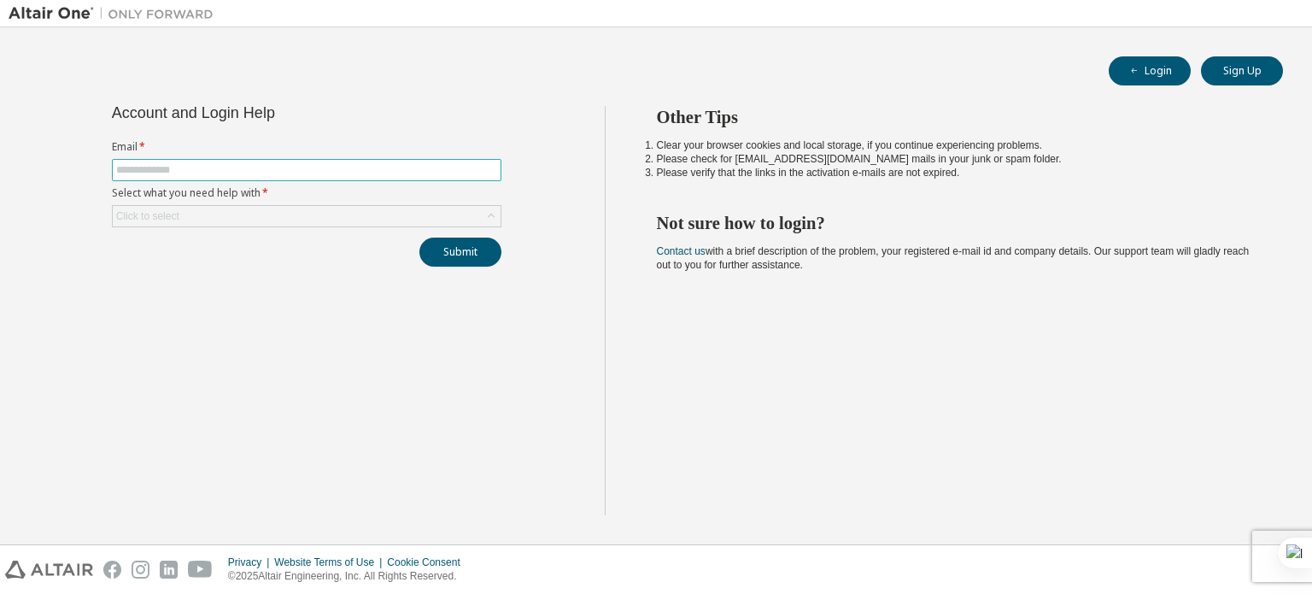
click at [282, 167] on input "text" at bounding box center [306, 170] width 381 height 14
type input "**********"
click at [246, 207] on div "Click to select" at bounding box center [307, 216] width 388 height 21
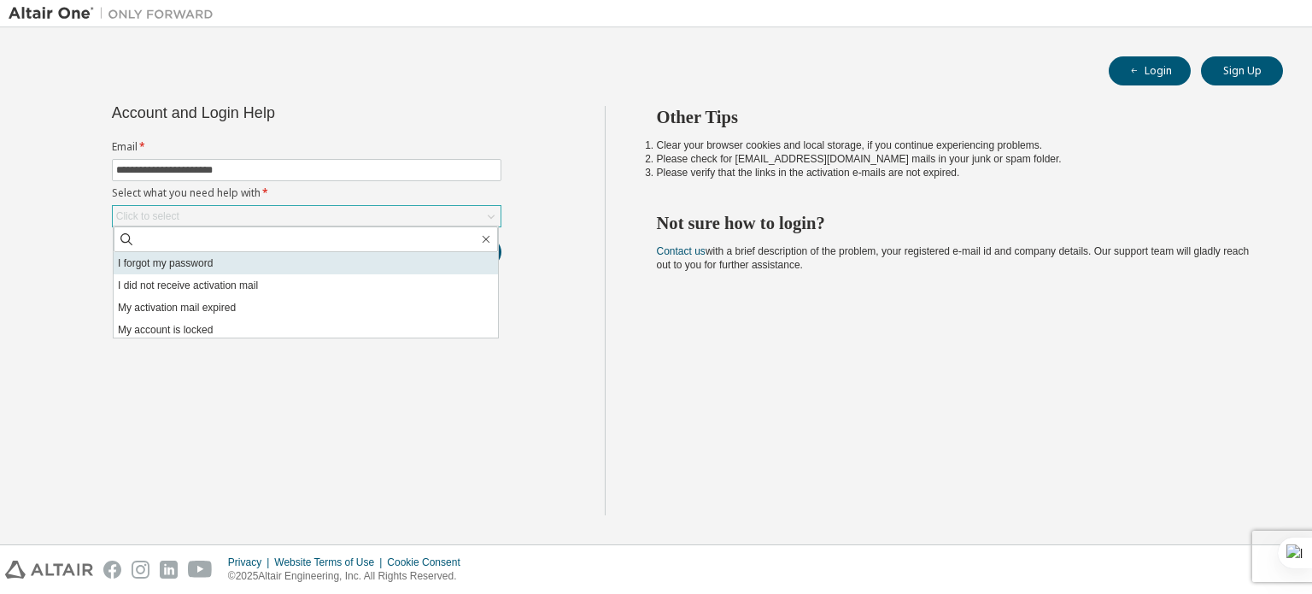
click at [230, 271] on li "I forgot my password" at bounding box center [306, 263] width 384 height 22
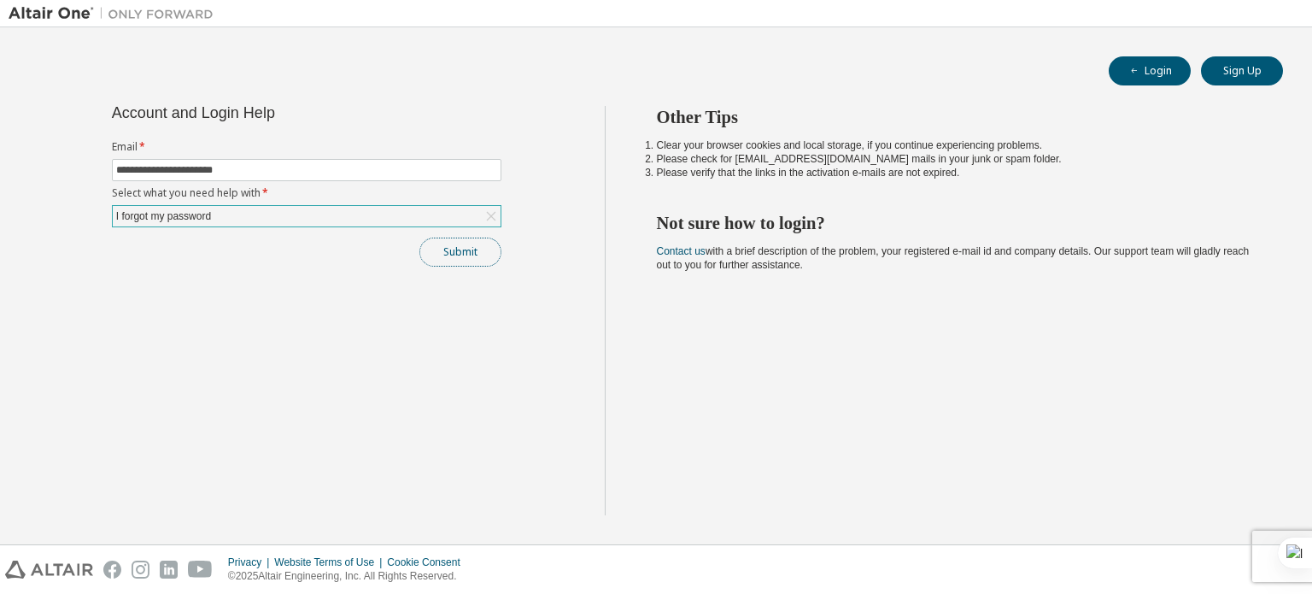
click at [482, 255] on button "Submit" at bounding box center [460, 251] width 82 height 29
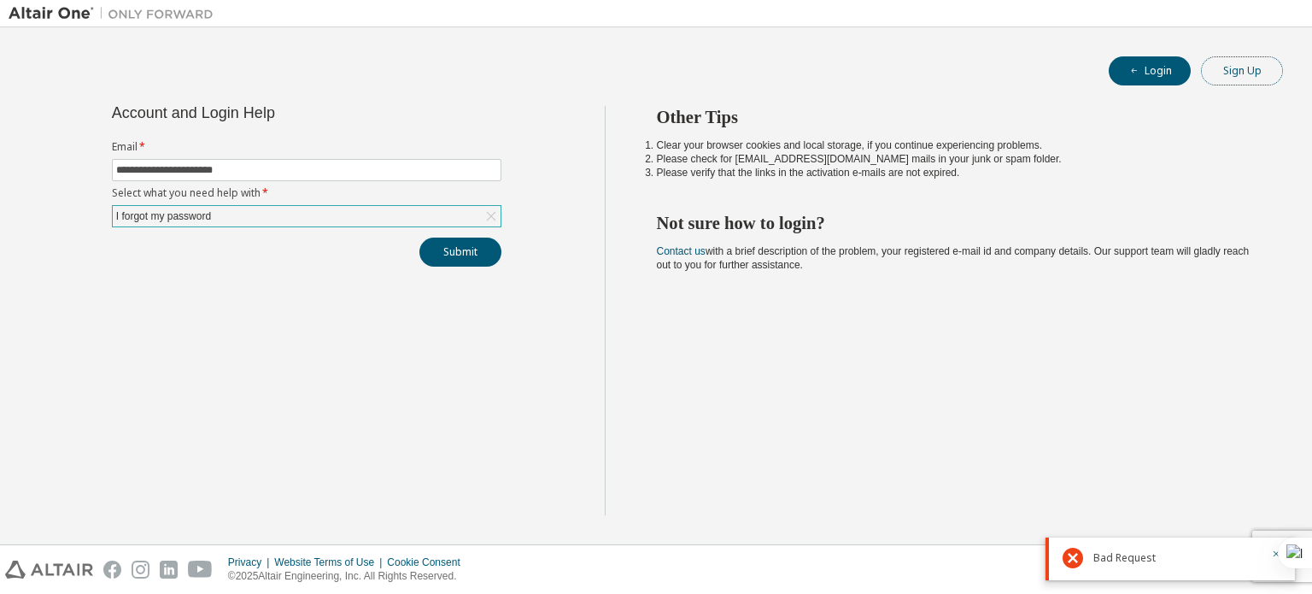
click at [1237, 78] on button "Sign Up" at bounding box center [1242, 70] width 82 height 29
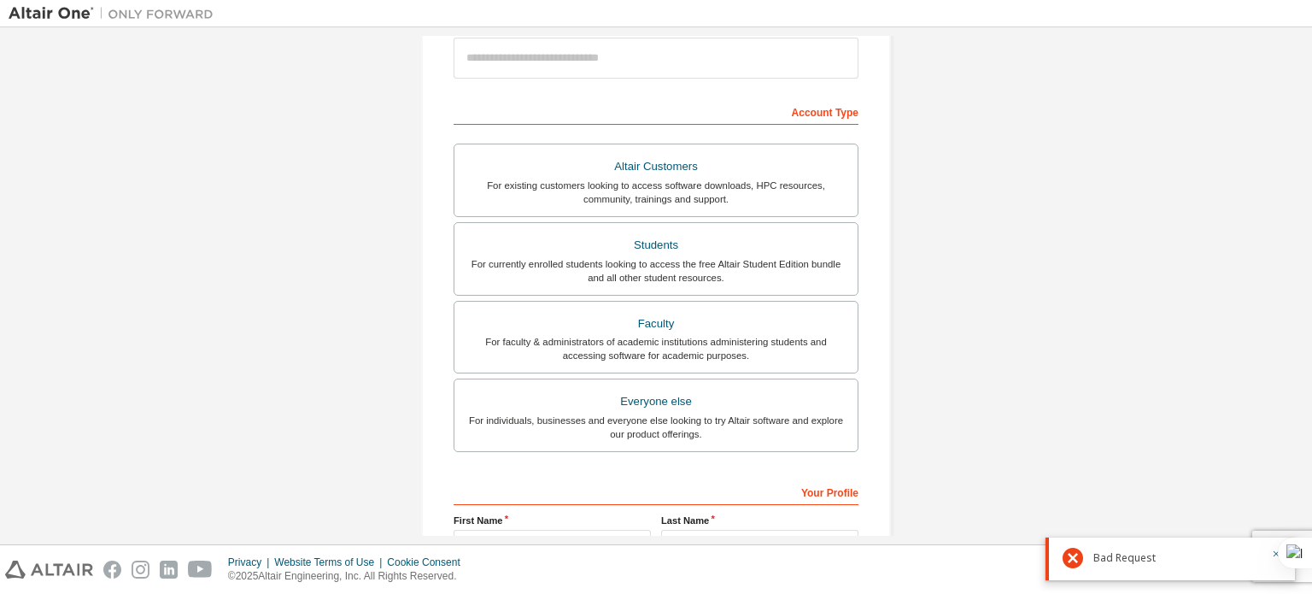
scroll to position [211, 0]
click at [642, 238] on div "Students" at bounding box center [656, 244] width 383 height 24
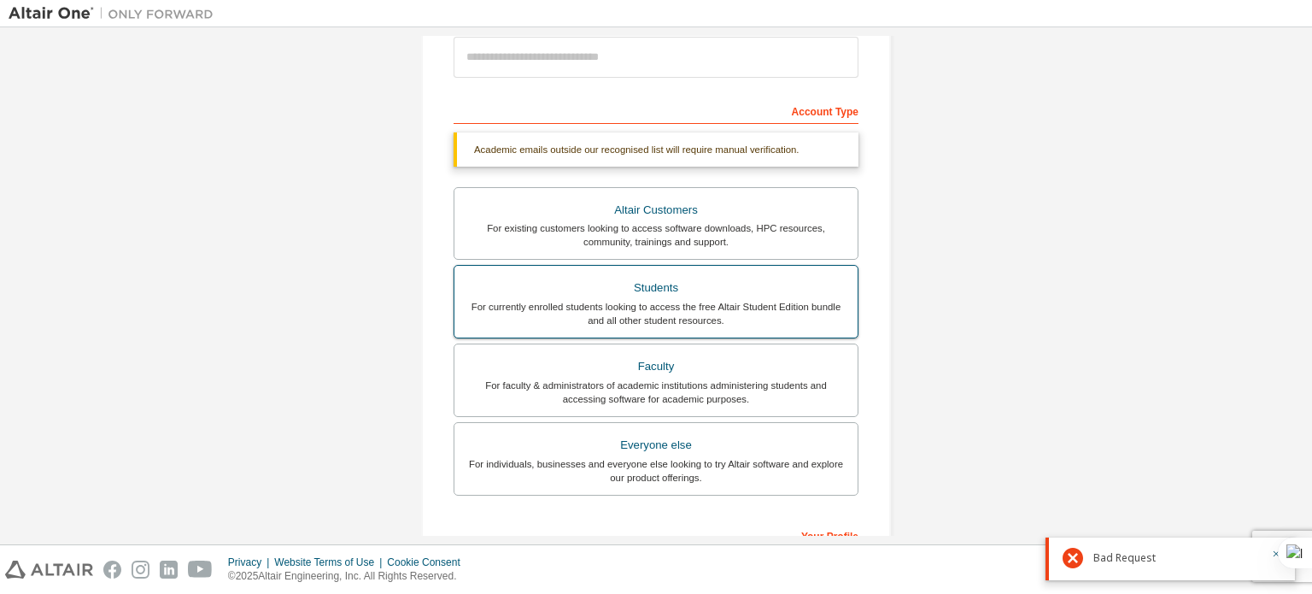
click at [662, 311] on div "For currently enrolled students looking to access the free Altair Student Editi…" at bounding box center [656, 313] width 383 height 27
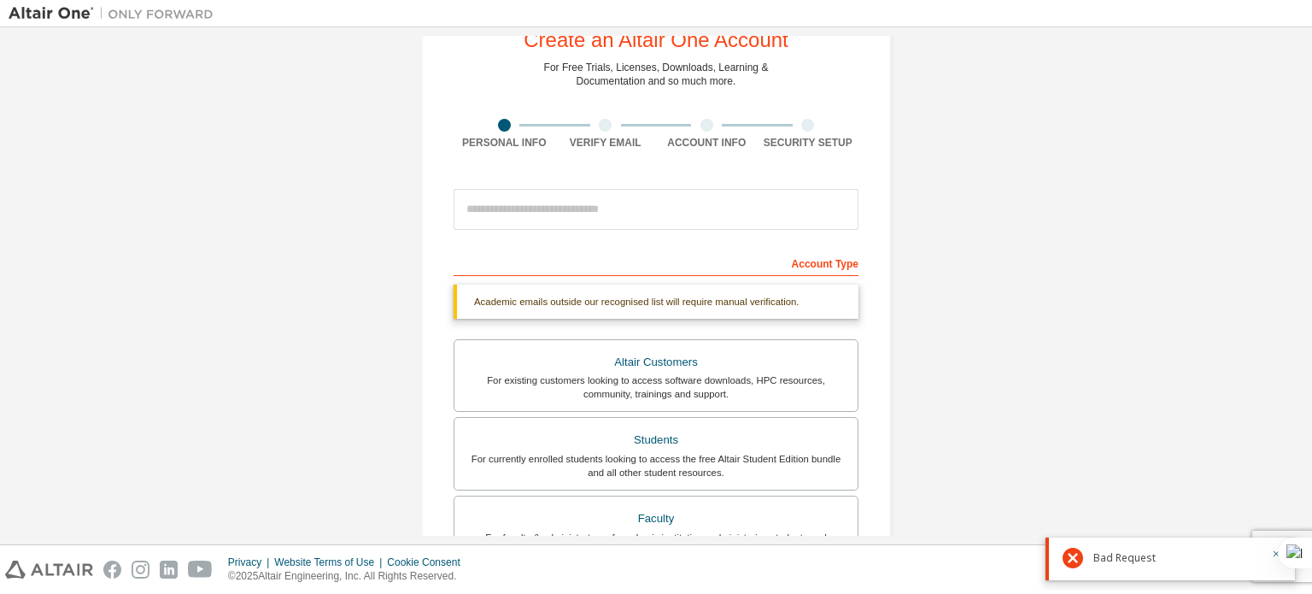
scroll to position [41, 0]
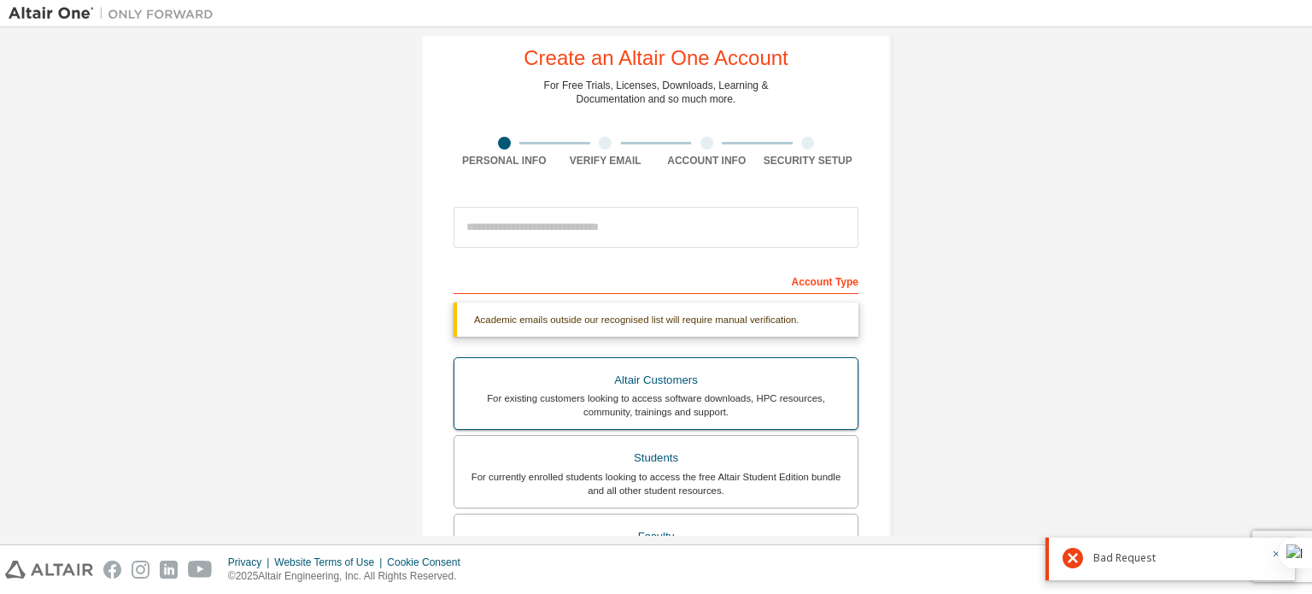
click at [735, 399] on div "For existing customers looking to access software downloads, HPC resources, com…" at bounding box center [656, 404] width 383 height 27
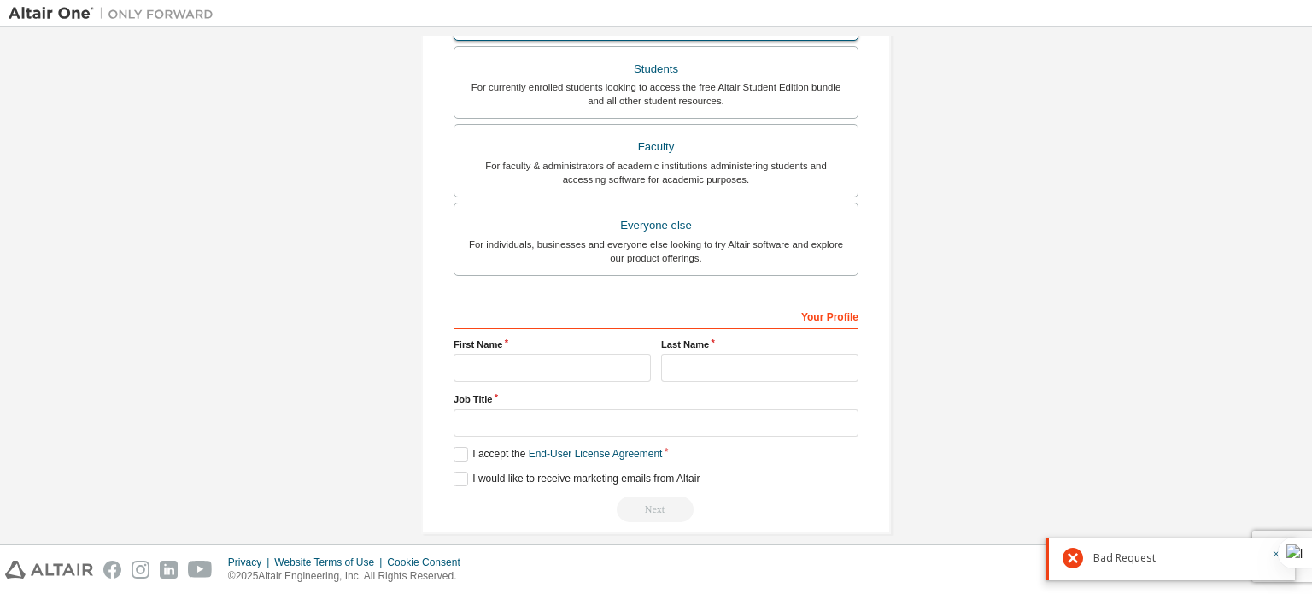
scroll to position [445, 0]
click at [687, 81] on div "For currently enrolled students looking to access the free Altair Student Editi…" at bounding box center [656, 92] width 383 height 27
click at [461, 457] on label "I accept the Academic End-User License Agreement" at bounding box center [580, 454] width 253 height 15
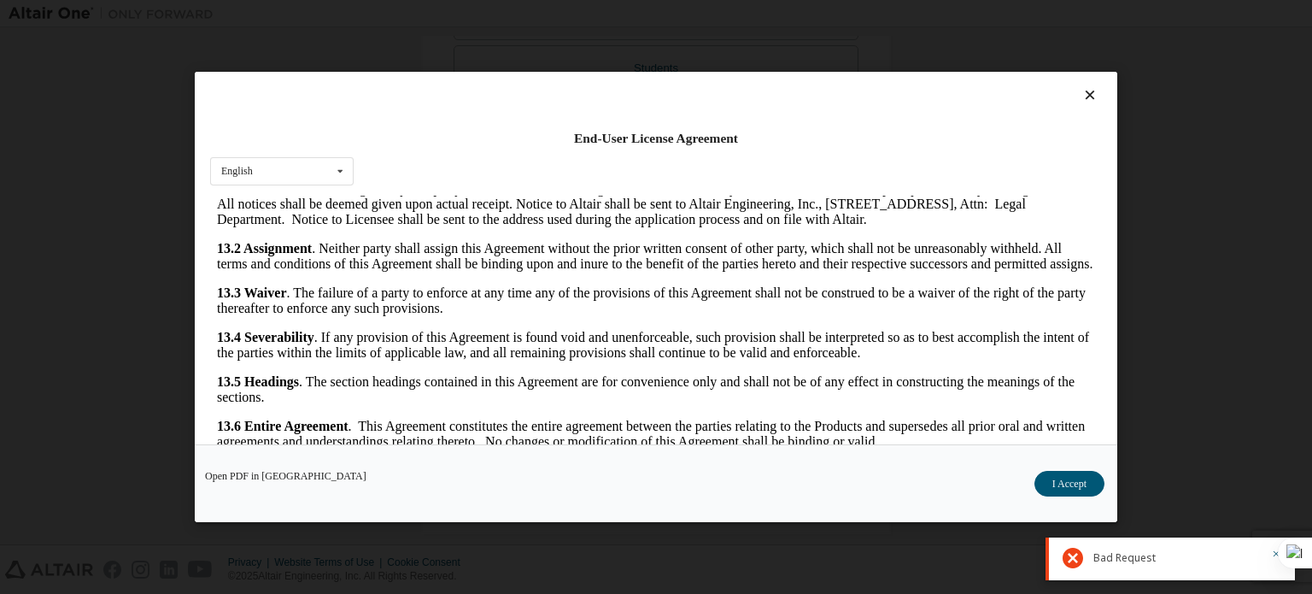
scroll to position [38, 0]
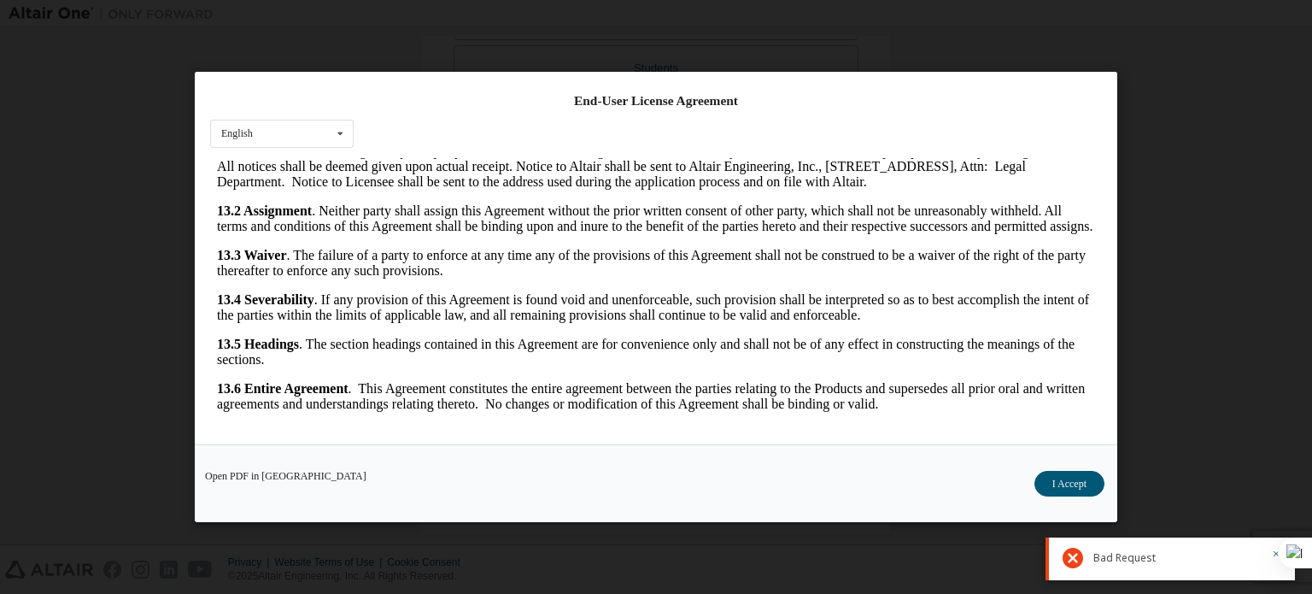
click at [1213, 180] on div "End-User License Agreement English English Open PDF in New Tab I Accept" at bounding box center [656, 297] width 1312 height 594
click at [1068, 491] on button "I Accept" at bounding box center [1069, 484] width 70 height 26
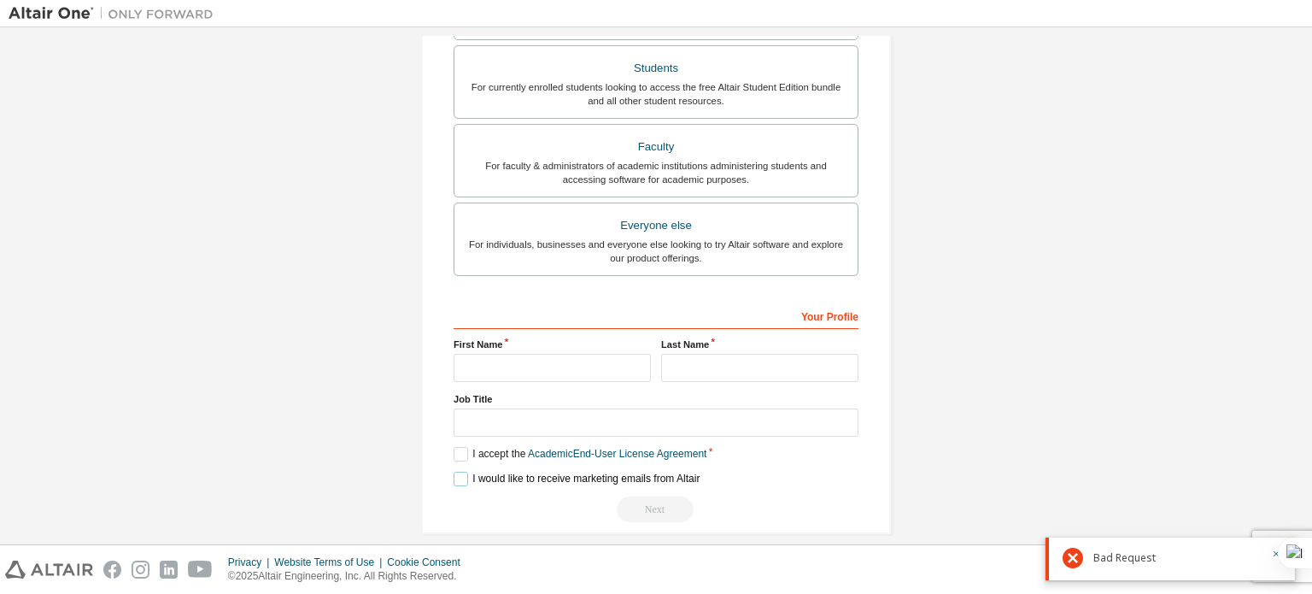
click at [461, 478] on label "I would like to receive marketing emails from Altair" at bounding box center [577, 479] width 246 height 15
click at [511, 359] on input "text" at bounding box center [552, 368] width 197 height 28
type input "*****"
click at [674, 358] on input "text" at bounding box center [759, 368] width 197 height 28
type input "******"
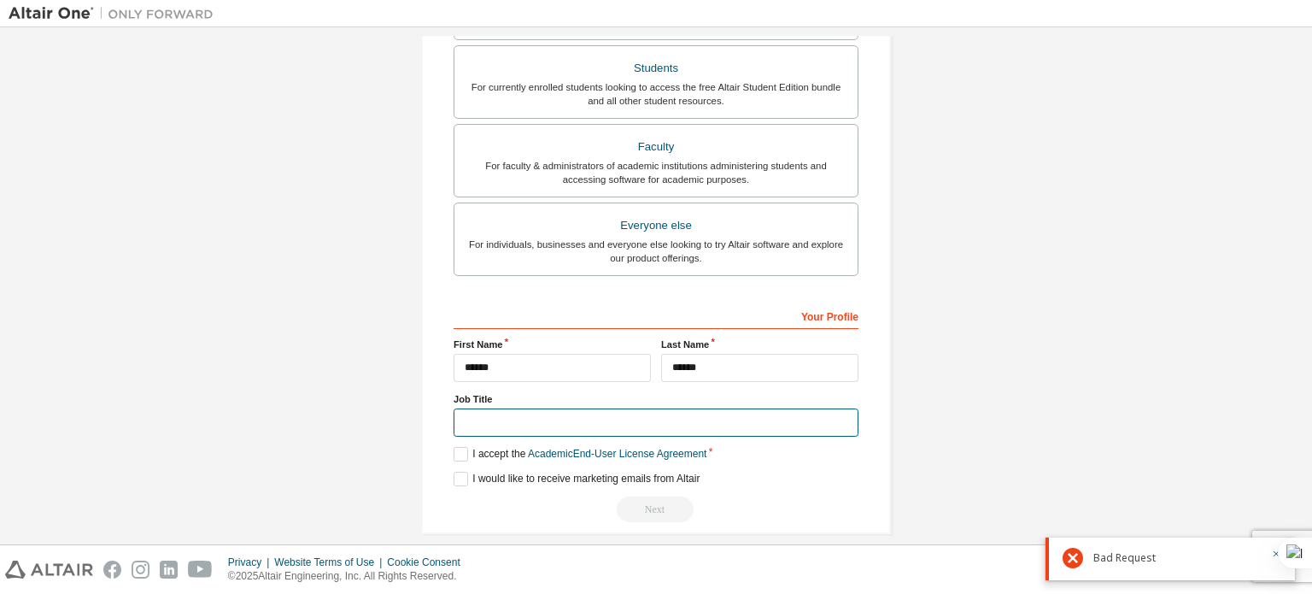
click at [577, 427] on input "text" at bounding box center [656, 422] width 405 height 28
type input "*"
type input "*******"
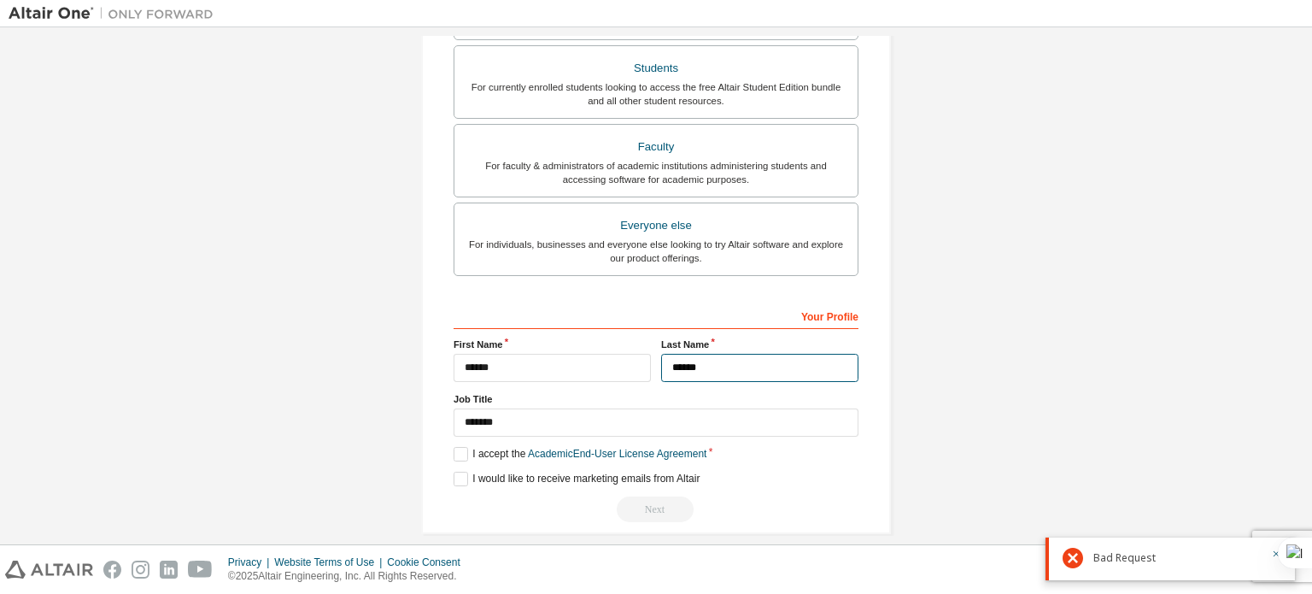
click at [673, 375] on input "******" at bounding box center [759, 368] width 197 height 28
drag, startPoint x: 731, startPoint y: 360, endPoint x: 581, endPoint y: 368, distance: 150.5
click at [581, 368] on div "First Name ***** Last Name ******" at bounding box center [655, 359] width 415 height 44
type input "******"
click at [724, 511] on div "Next" at bounding box center [656, 509] width 405 height 26
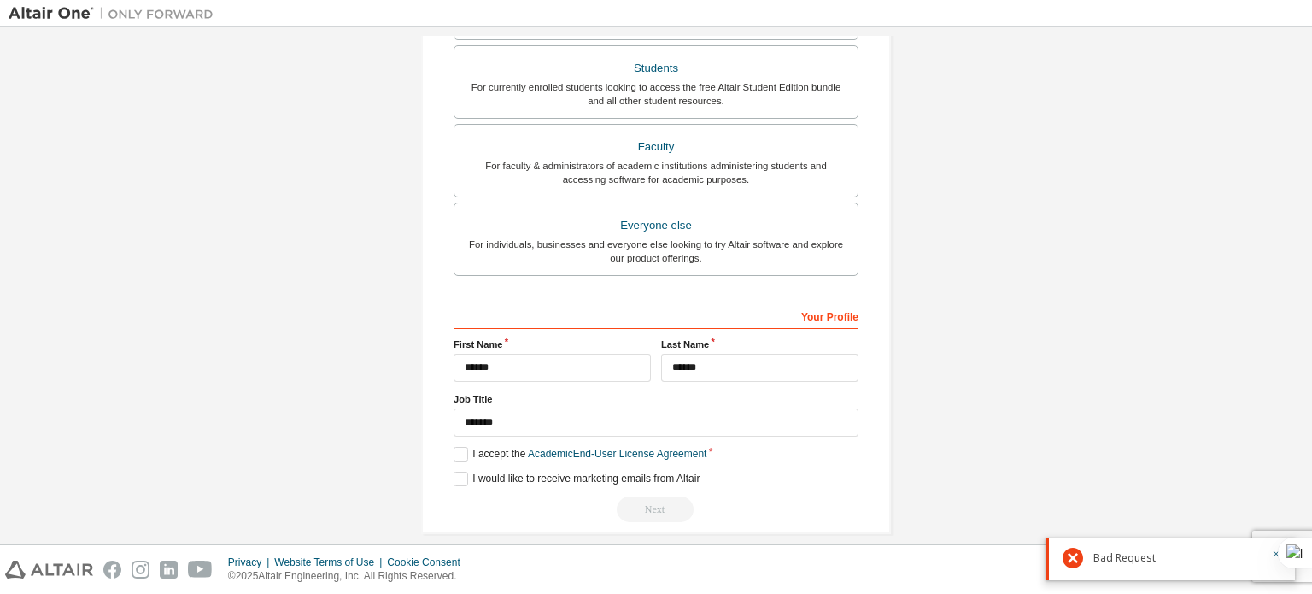
click at [672, 496] on div "Next" at bounding box center [656, 509] width 405 height 26
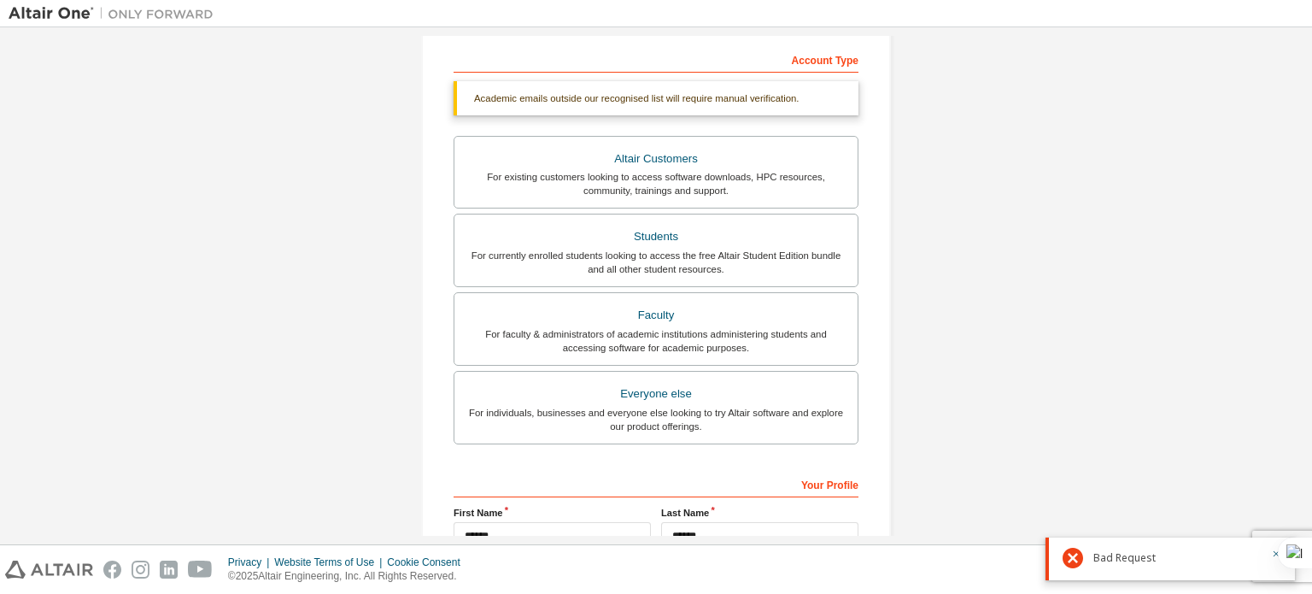
scroll to position [260, 0]
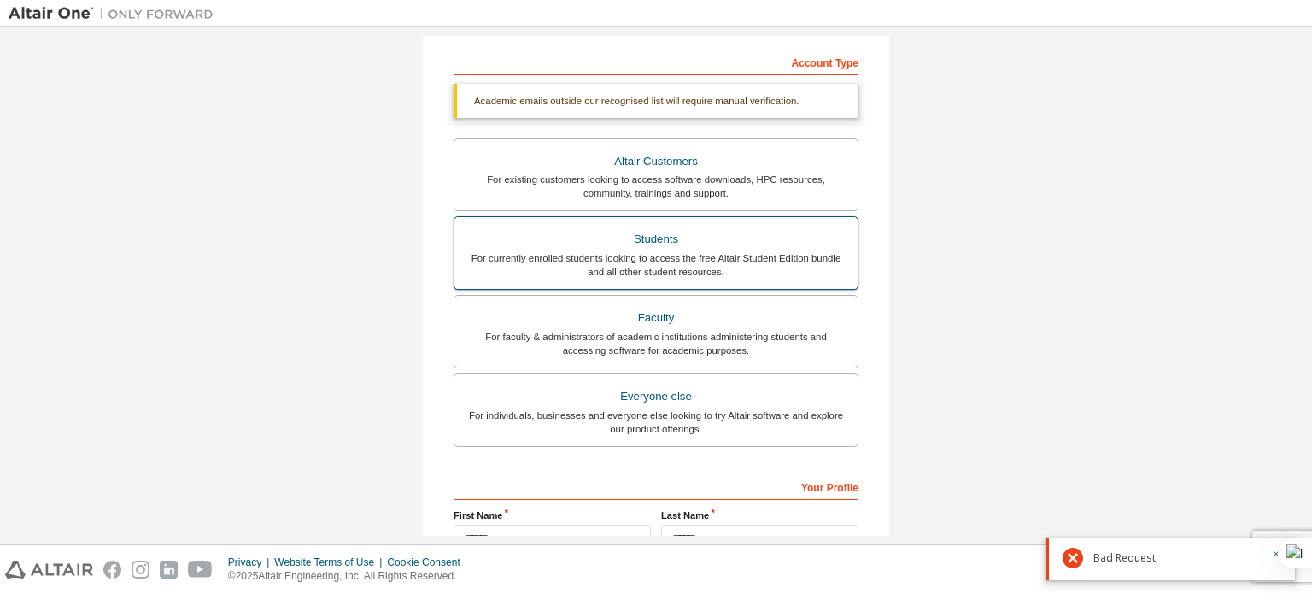
click at [652, 246] on div "Students" at bounding box center [656, 239] width 383 height 24
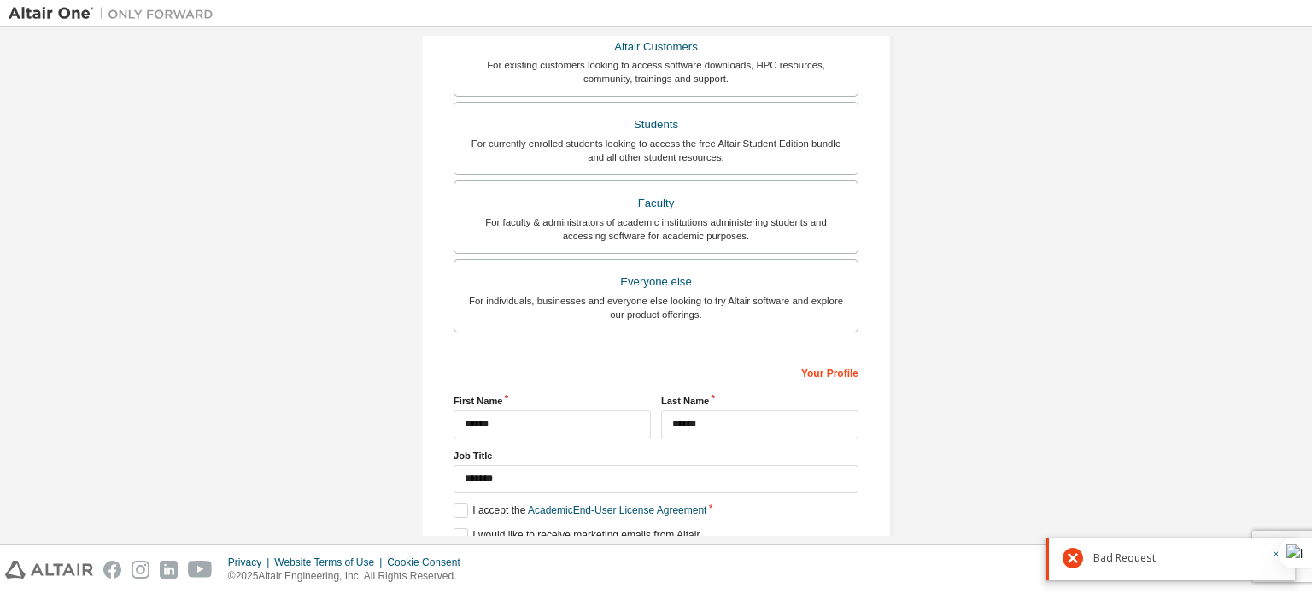
scroll to position [445, 0]
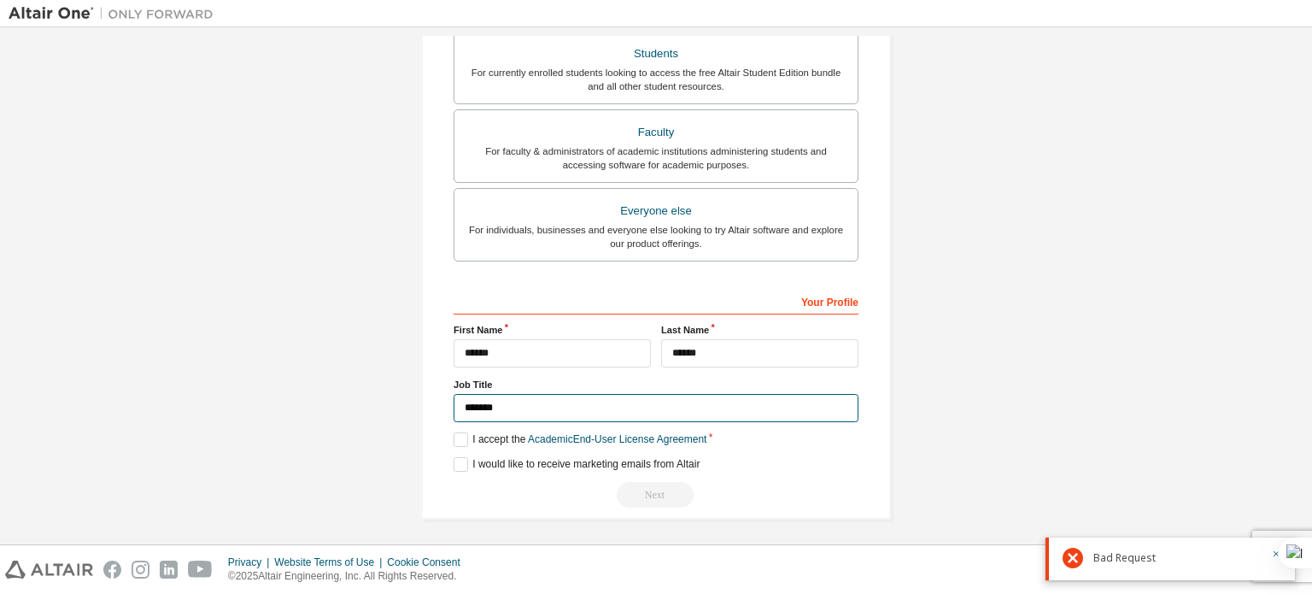
click at [516, 403] on input "*******" at bounding box center [656, 408] width 405 height 28
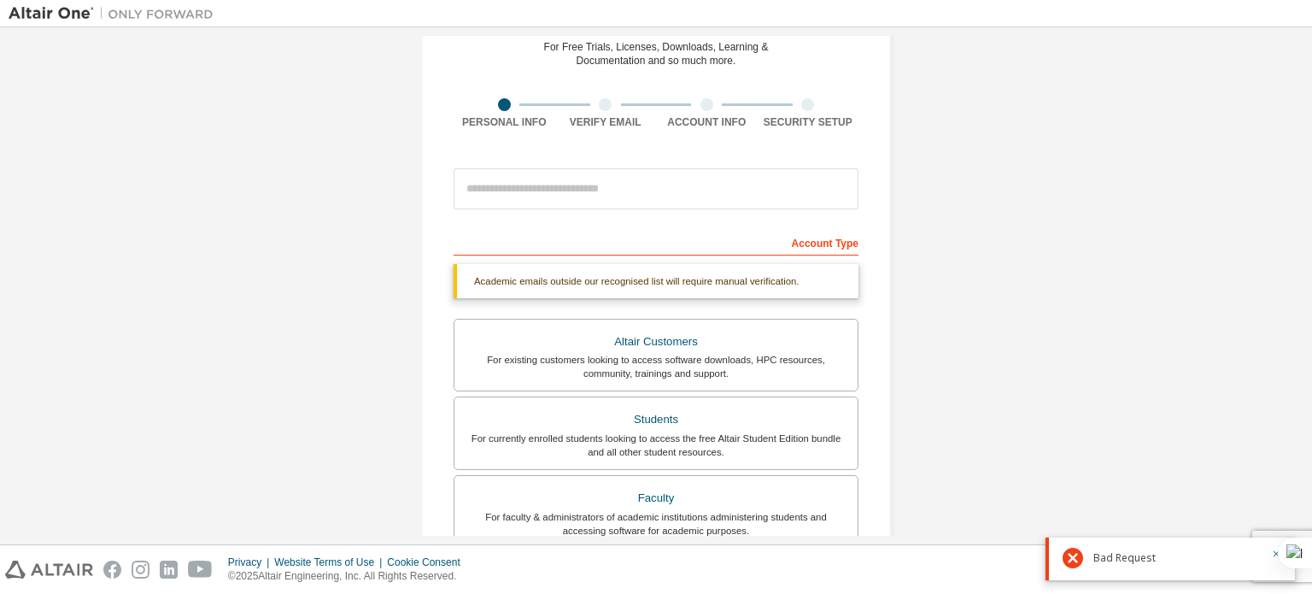
scroll to position [0, 0]
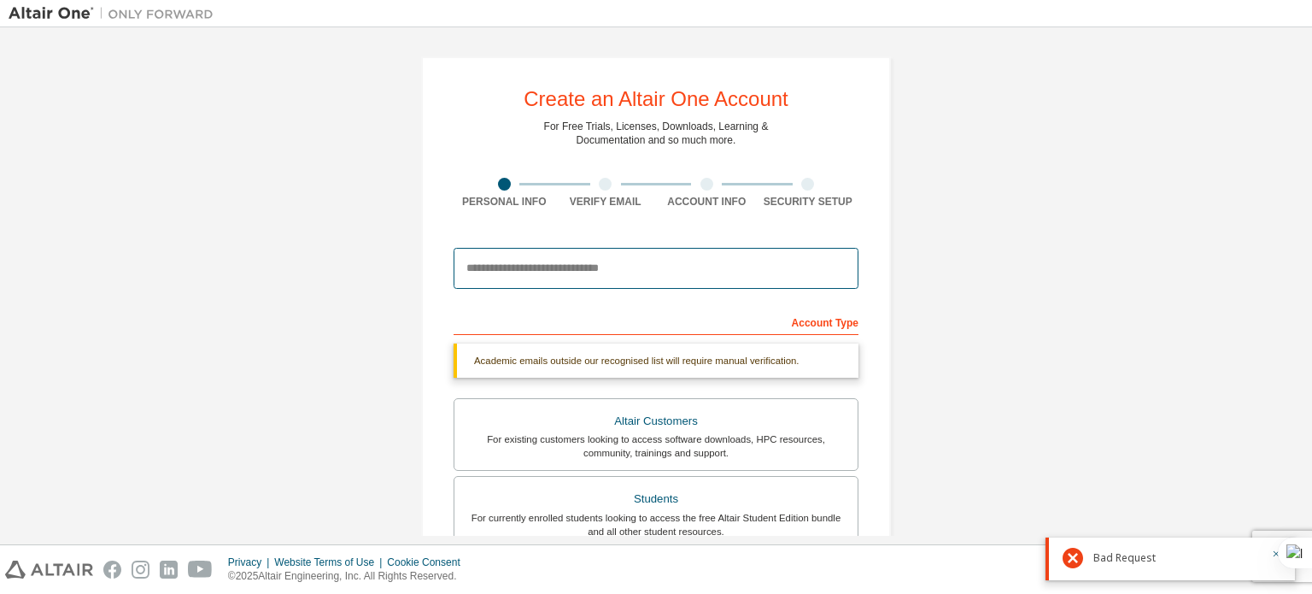
click at [547, 279] on input "email" at bounding box center [656, 268] width 405 height 41
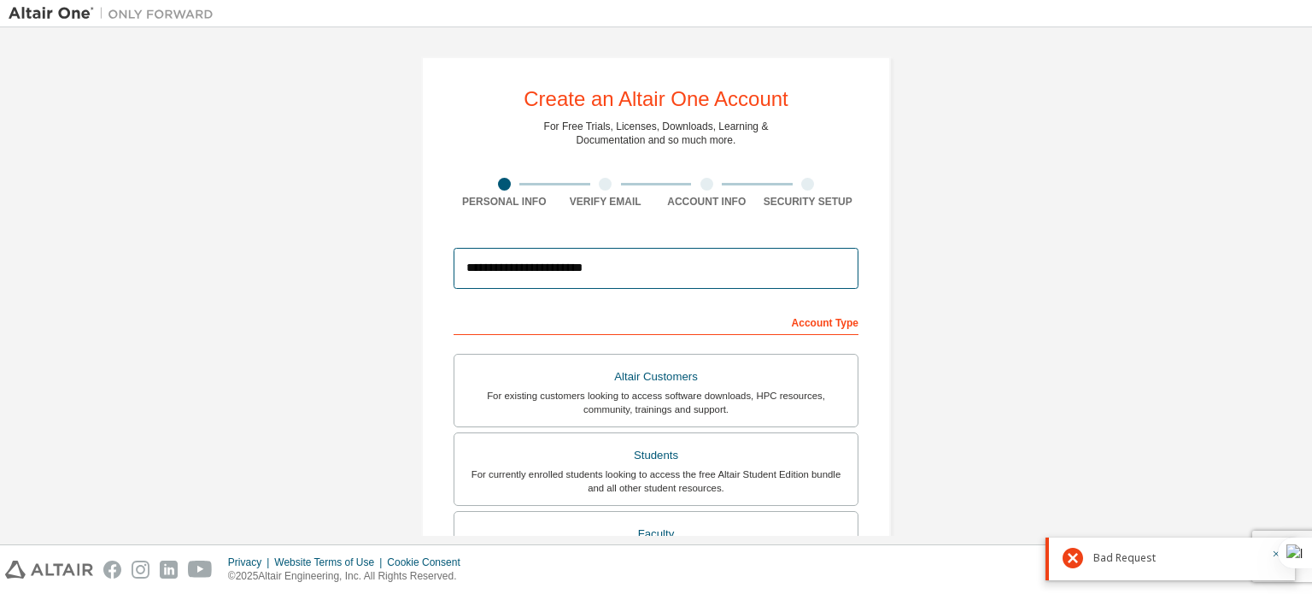
scroll to position [401, 0]
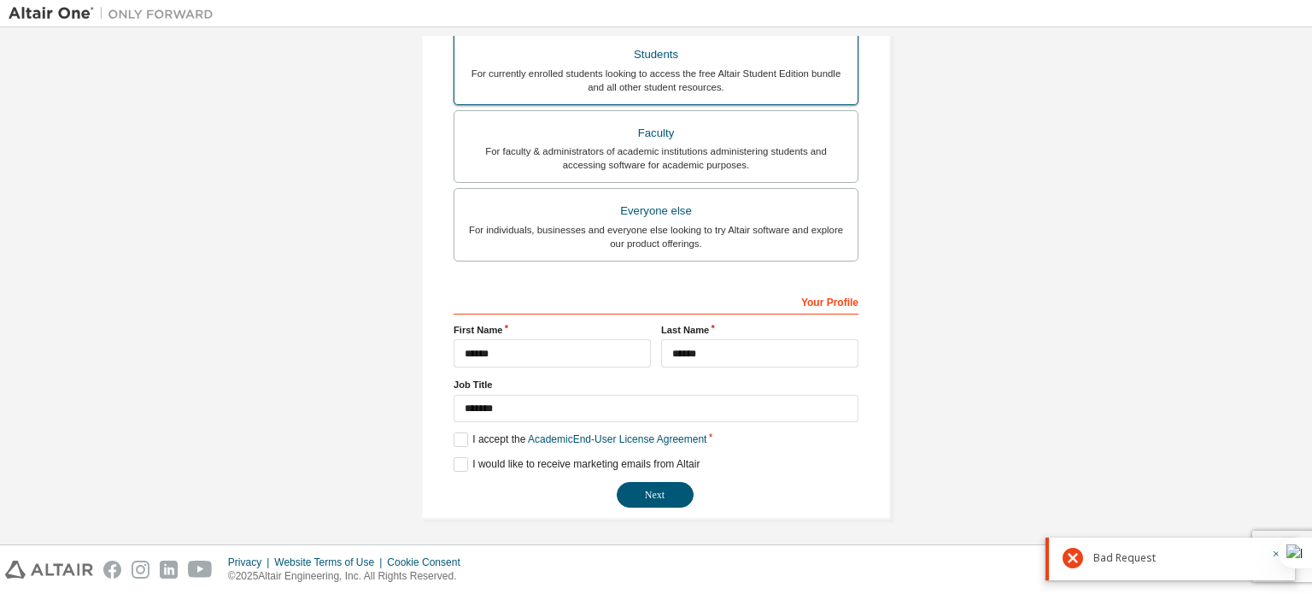
type input "**********"
click at [658, 494] on button "Next" at bounding box center [655, 495] width 77 height 26
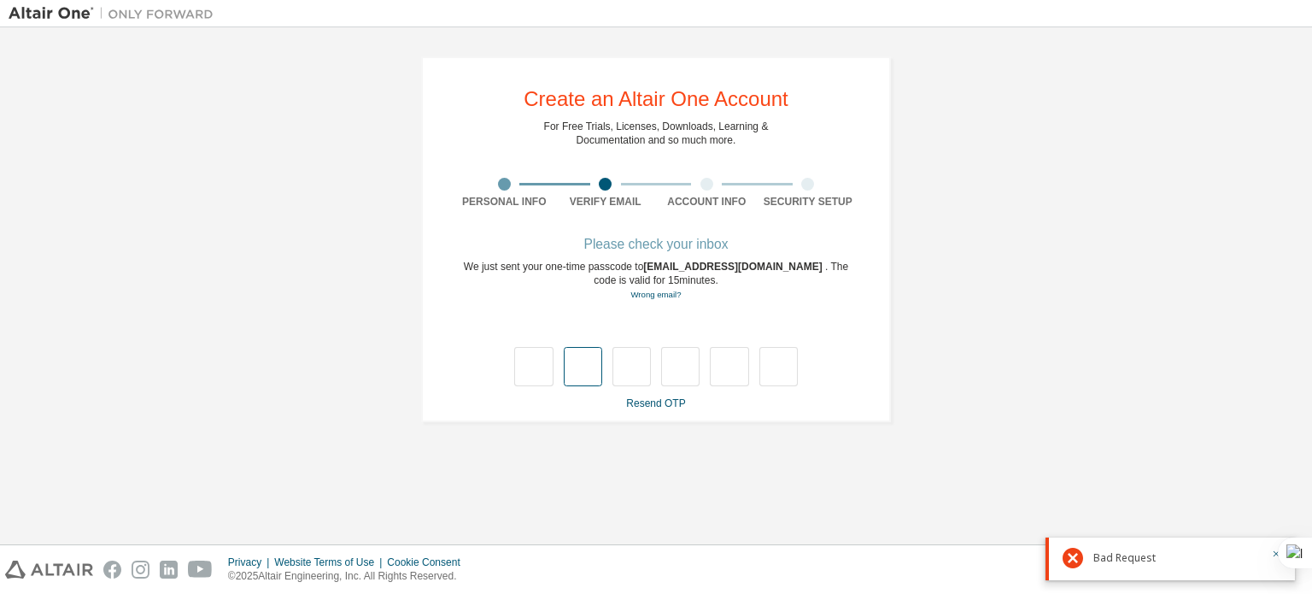
type input "*"
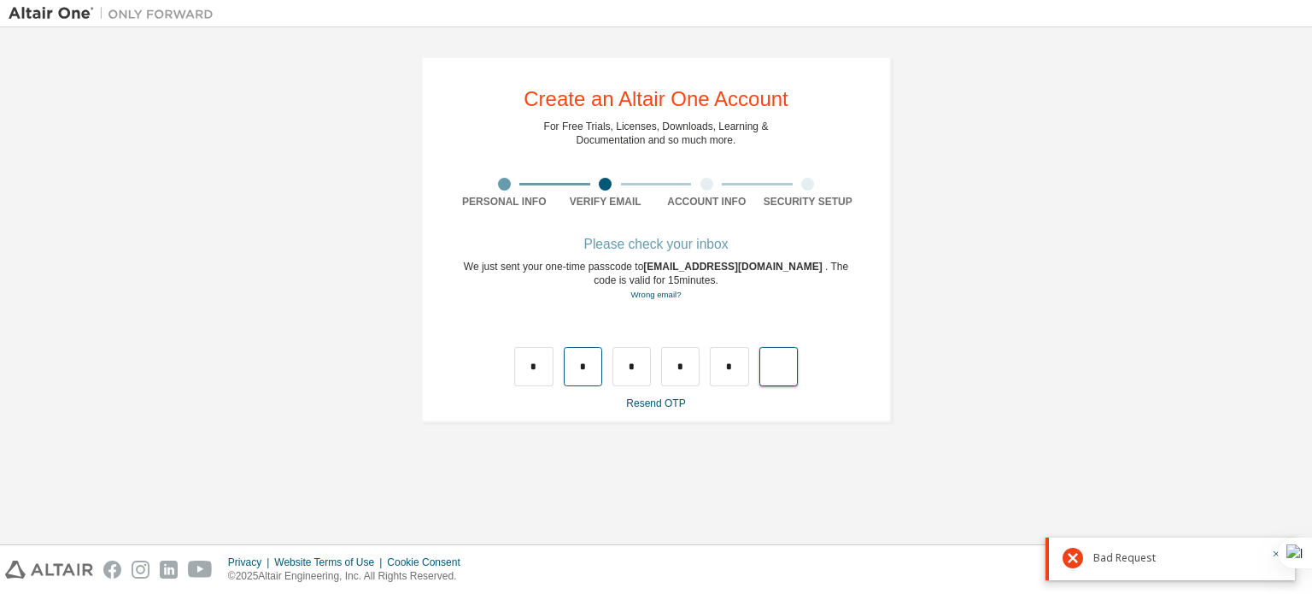
type input "*"
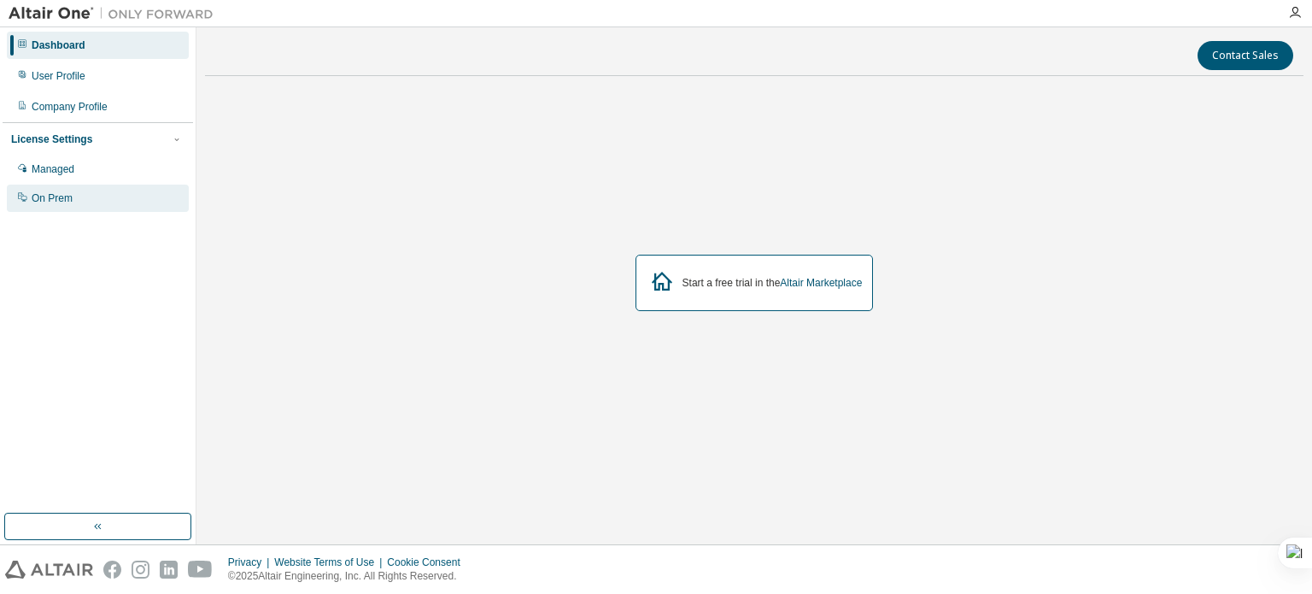
click at [67, 187] on div "On Prem" at bounding box center [98, 198] width 182 height 27
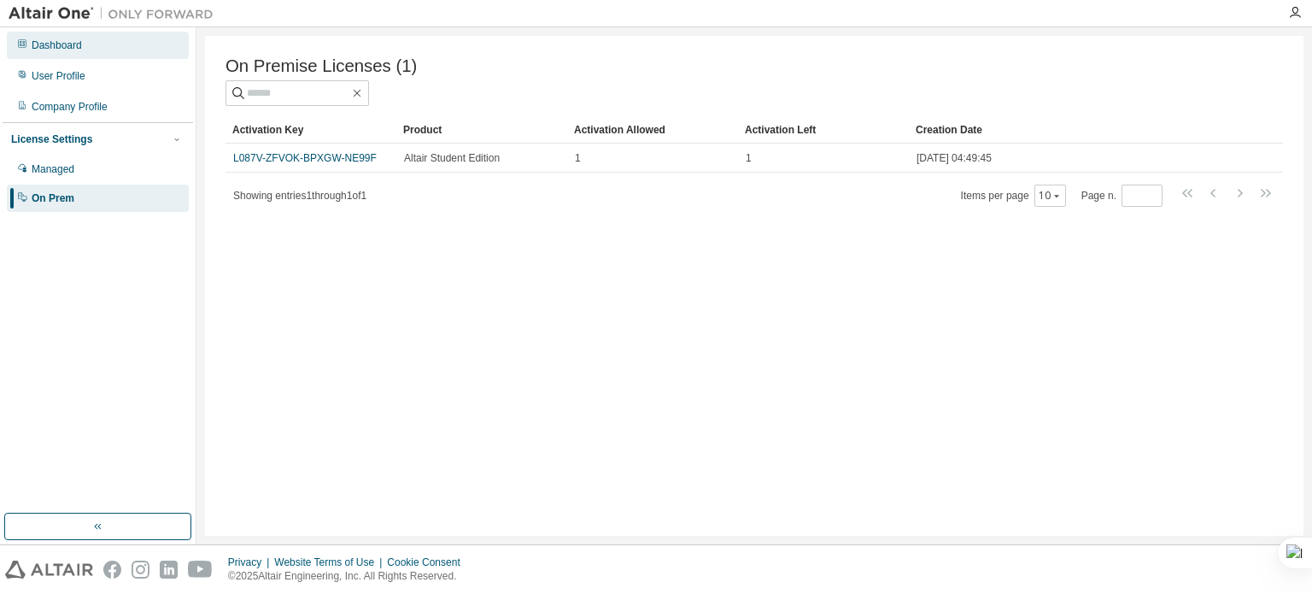
click at [85, 50] on div "Dashboard" at bounding box center [98, 45] width 182 height 27
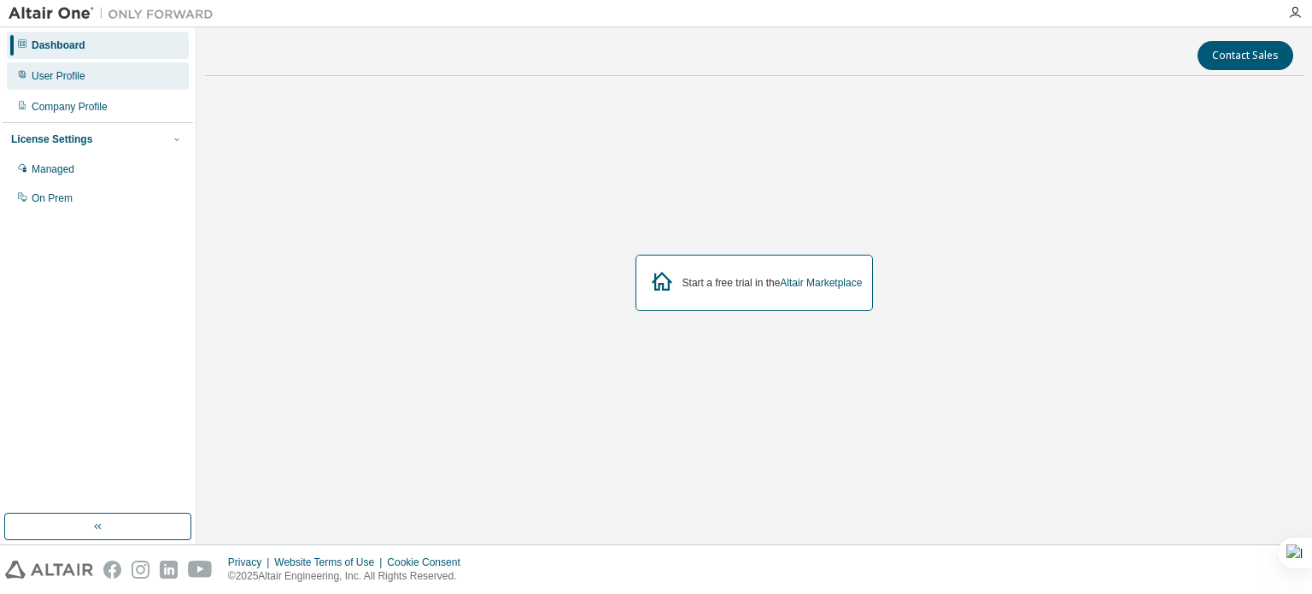
click at [79, 78] on div "User Profile" at bounding box center [59, 76] width 54 height 14
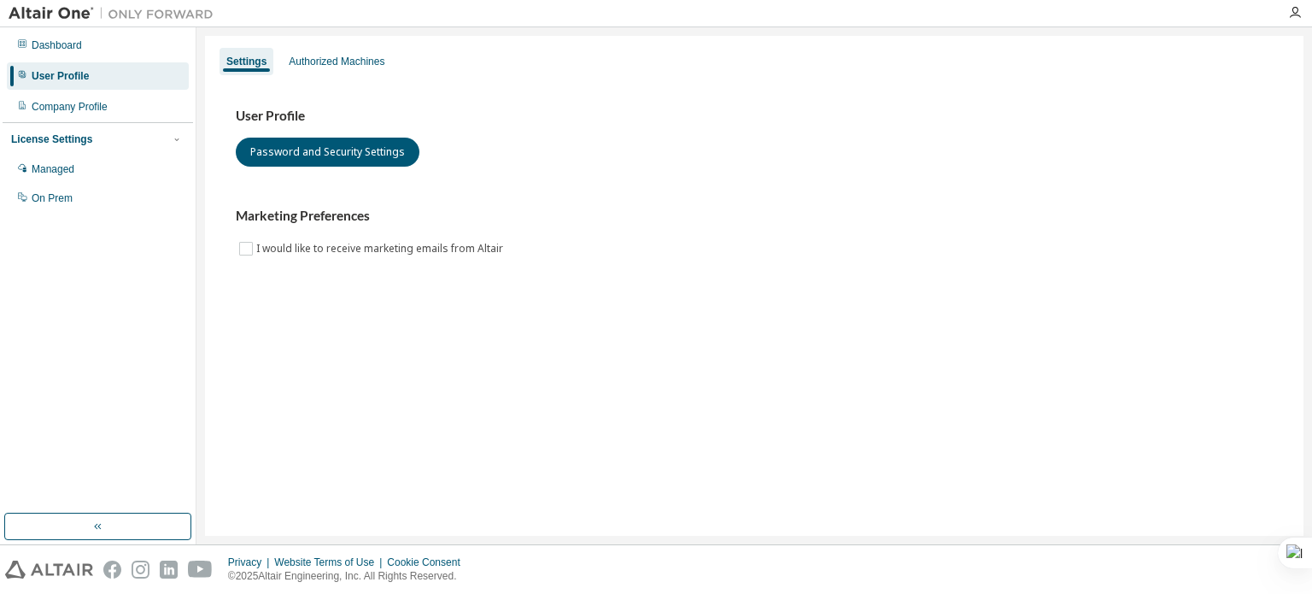
click at [1301, 23] on div at bounding box center [1295, 13] width 34 height 26
click at [1295, 14] on icon "button" at bounding box center [1295, 13] width 14 height 14
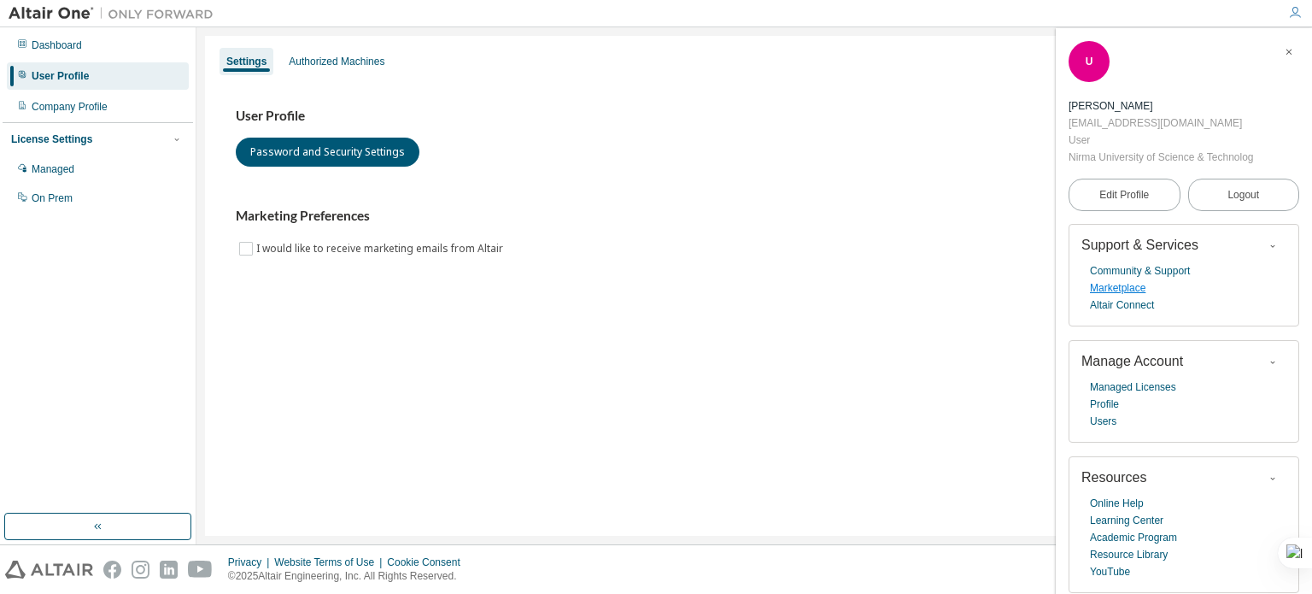
click at [1117, 283] on link "Marketplace" at bounding box center [1118, 287] width 56 height 17
